Goal: Check status: Check status

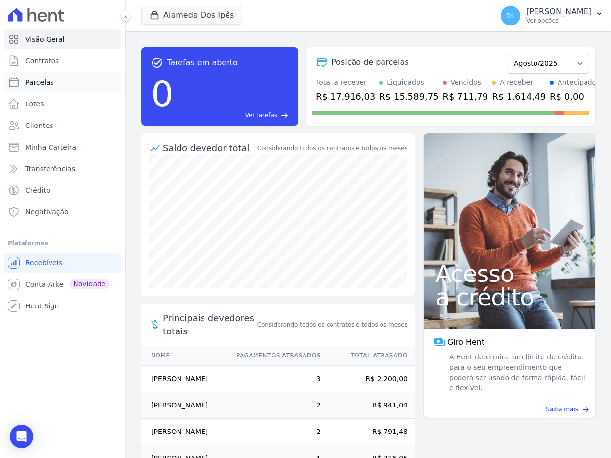
click at [49, 83] on span "Parcelas" at bounding box center [40, 83] width 28 height 10
select select
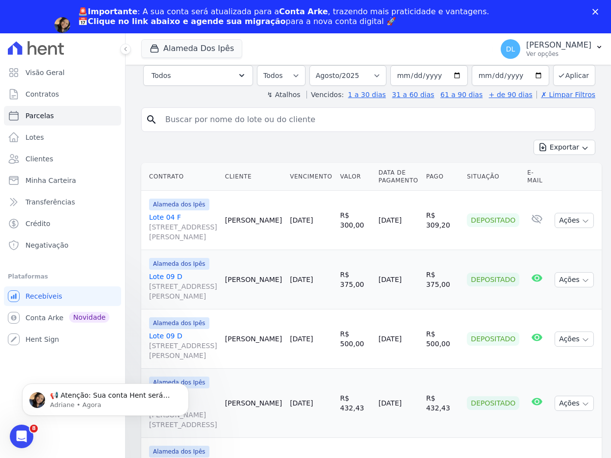
scroll to position [4, 0]
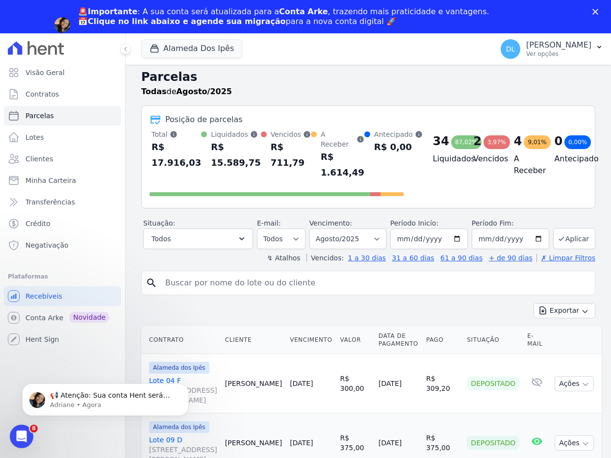
click at [328, 254] on label "Vencidos:" at bounding box center [325, 258] width 37 height 8
click at [339, 237] on select "Filtrar por período ──────── Todos os meses Setembro/2023 Outubro/2023 Novembro…" at bounding box center [348, 239] width 77 height 21
select select "09/2025"
click at [313, 229] on select "Filtrar por período ──────── Todos os meses Setembro/2023 Outubro/2023 Novembro…" at bounding box center [348, 239] width 77 height 21
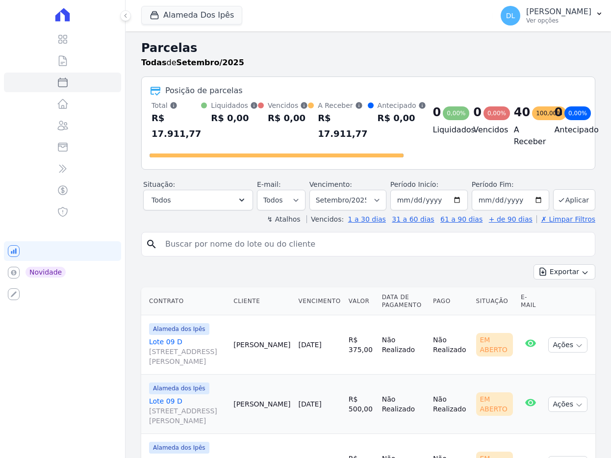
select select
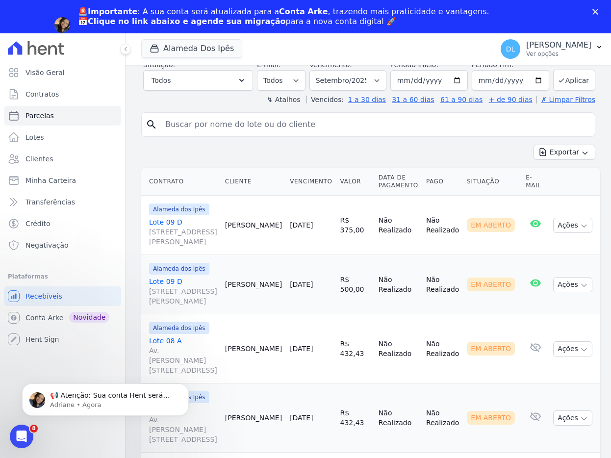
scroll to position [152, 0]
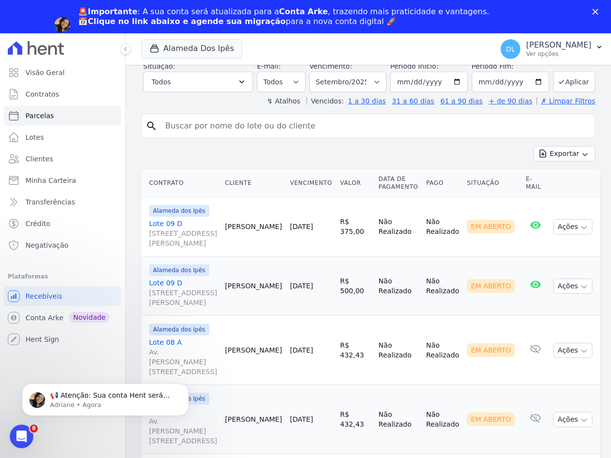
click at [359, 159] on div "Exportar Exportar PDF Exportar CSV" at bounding box center [368, 157] width 454 height 23
